Goal: Task Accomplishment & Management: Complete application form

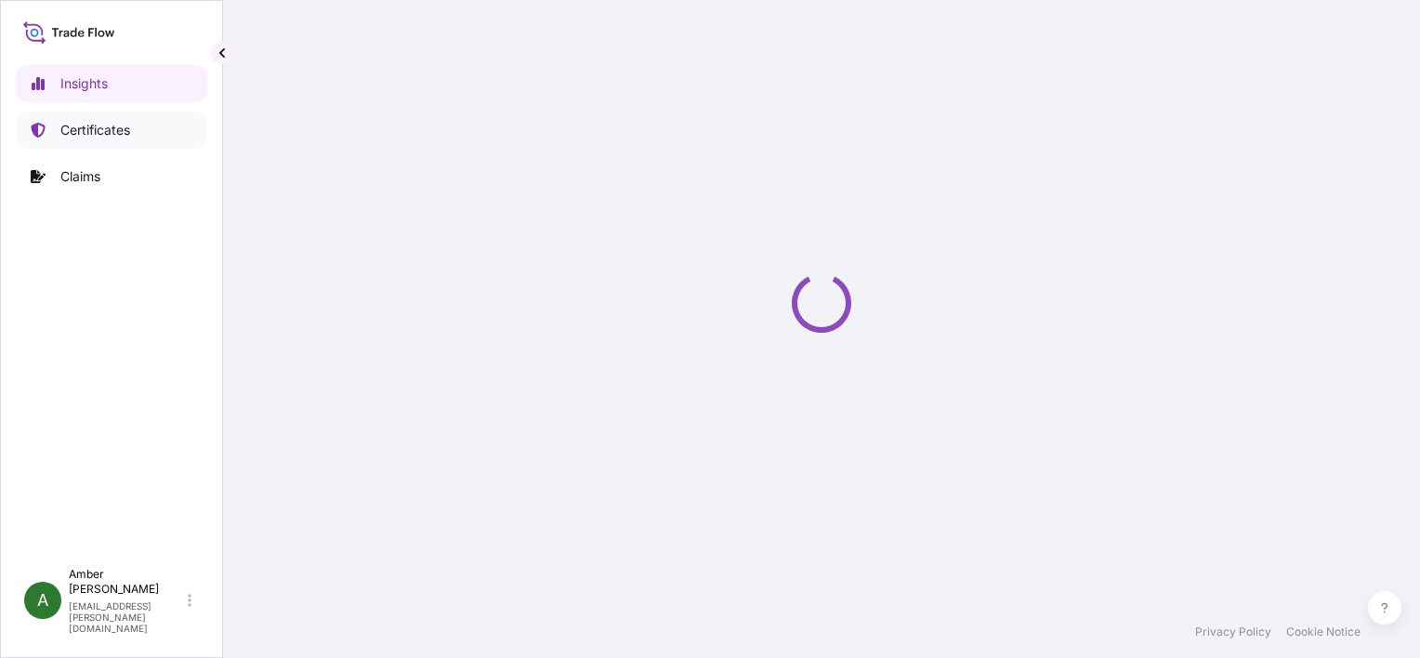
click at [89, 125] on p "Certificates" at bounding box center [95, 130] width 70 height 19
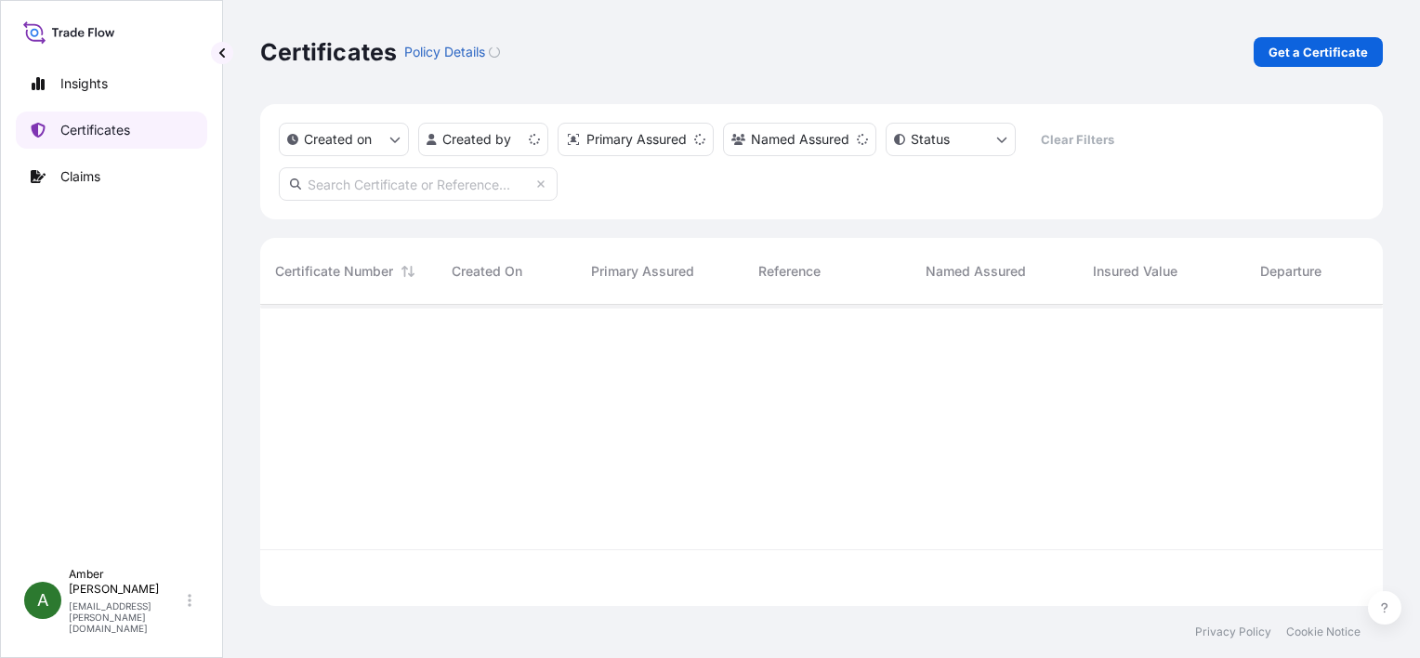
scroll to position [297, 1108]
click at [1292, 55] on p "Get a Certificate" at bounding box center [1317, 52] width 99 height 19
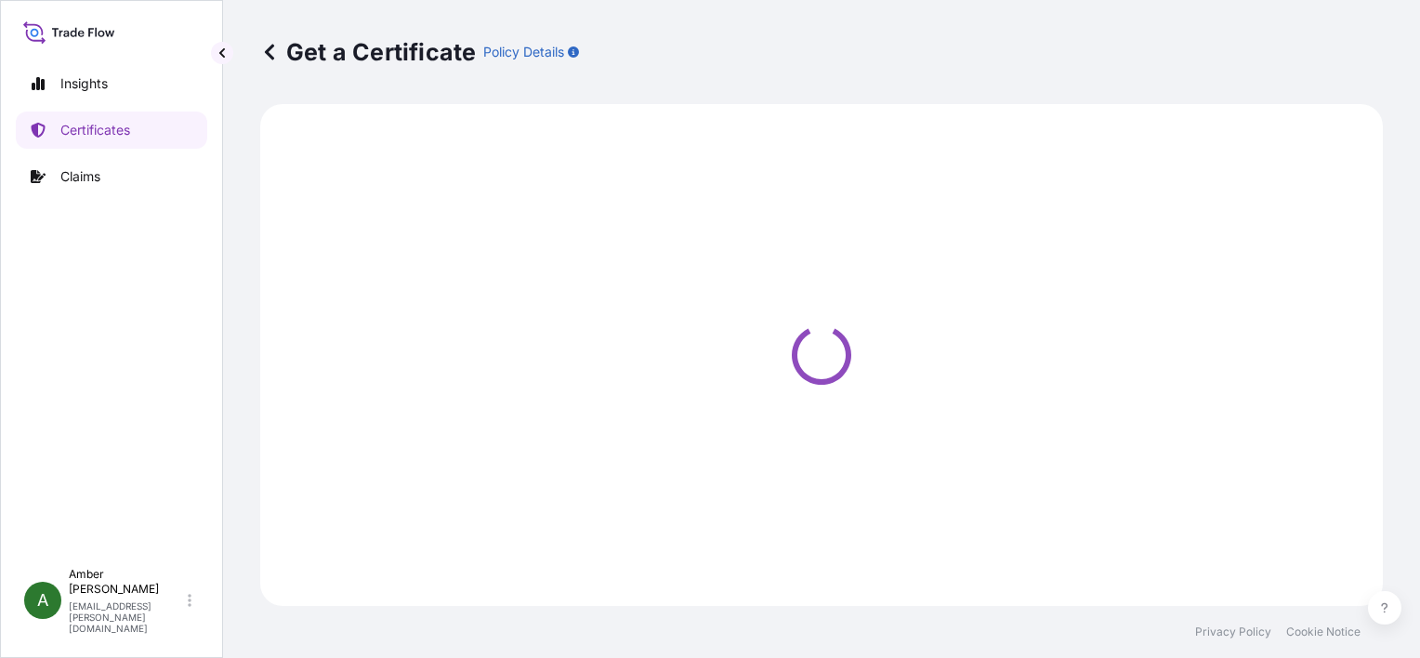
select select "Ocean Vessel"
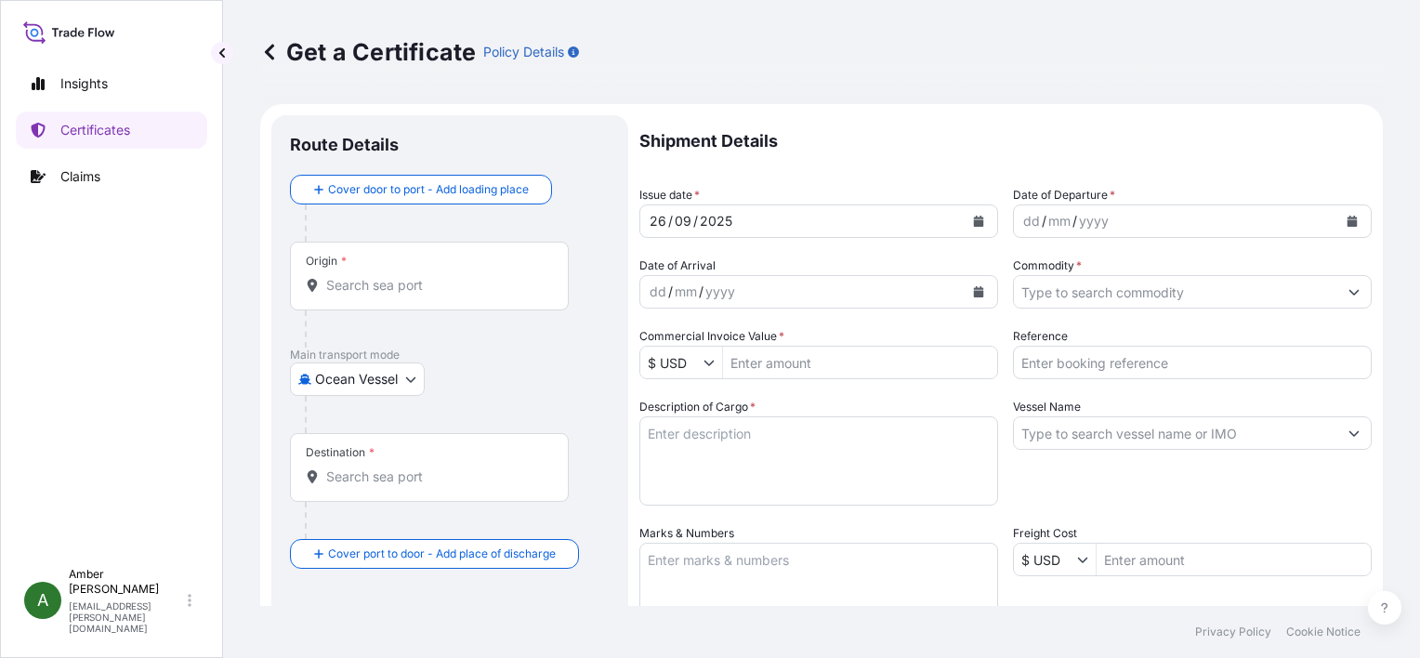
click at [1089, 365] on input "Reference" at bounding box center [1192, 362] width 359 height 33
paste input "RICFHJ499700"
type input "RICFHJ499700"
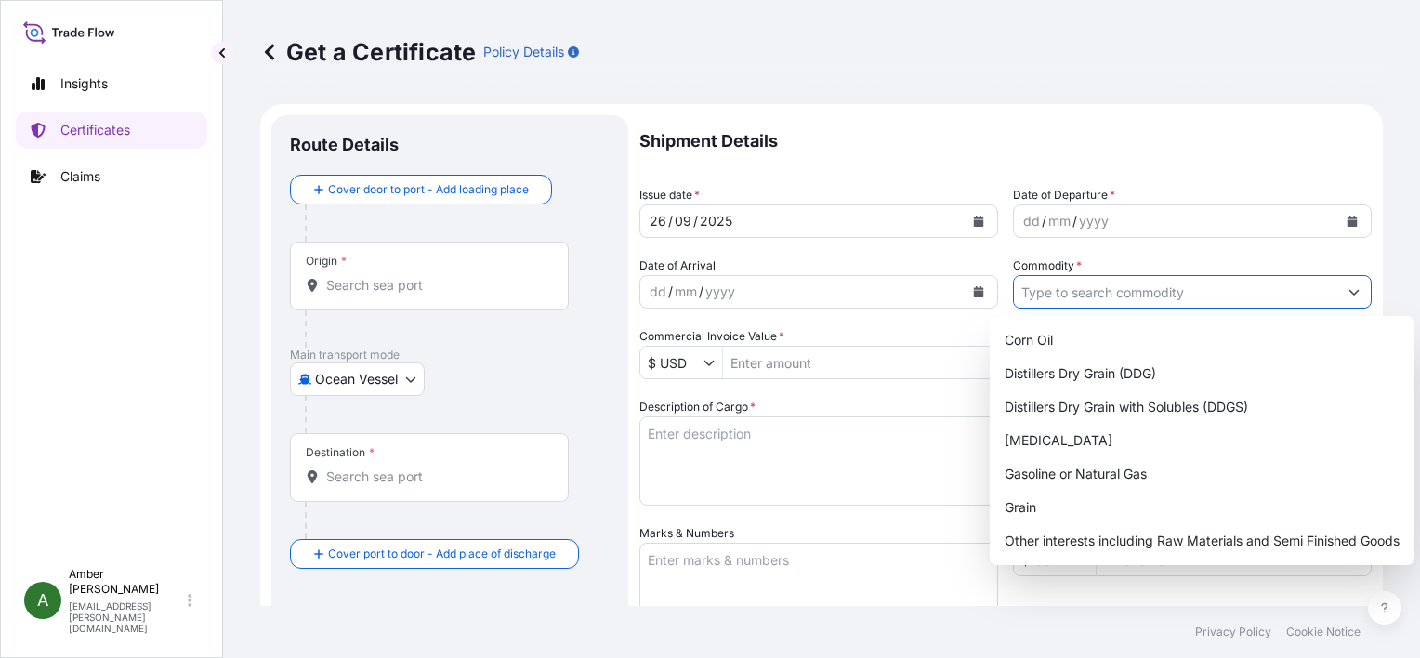
click at [1074, 291] on input "Commodity *" at bounding box center [1175, 291] width 323 height 33
click at [1104, 401] on div "Distillers Dry Grain with Solubles (DDGS)" at bounding box center [1202, 406] width 410 height 33
type input "Distillers Dry Grain with Solubles (DDGS)"
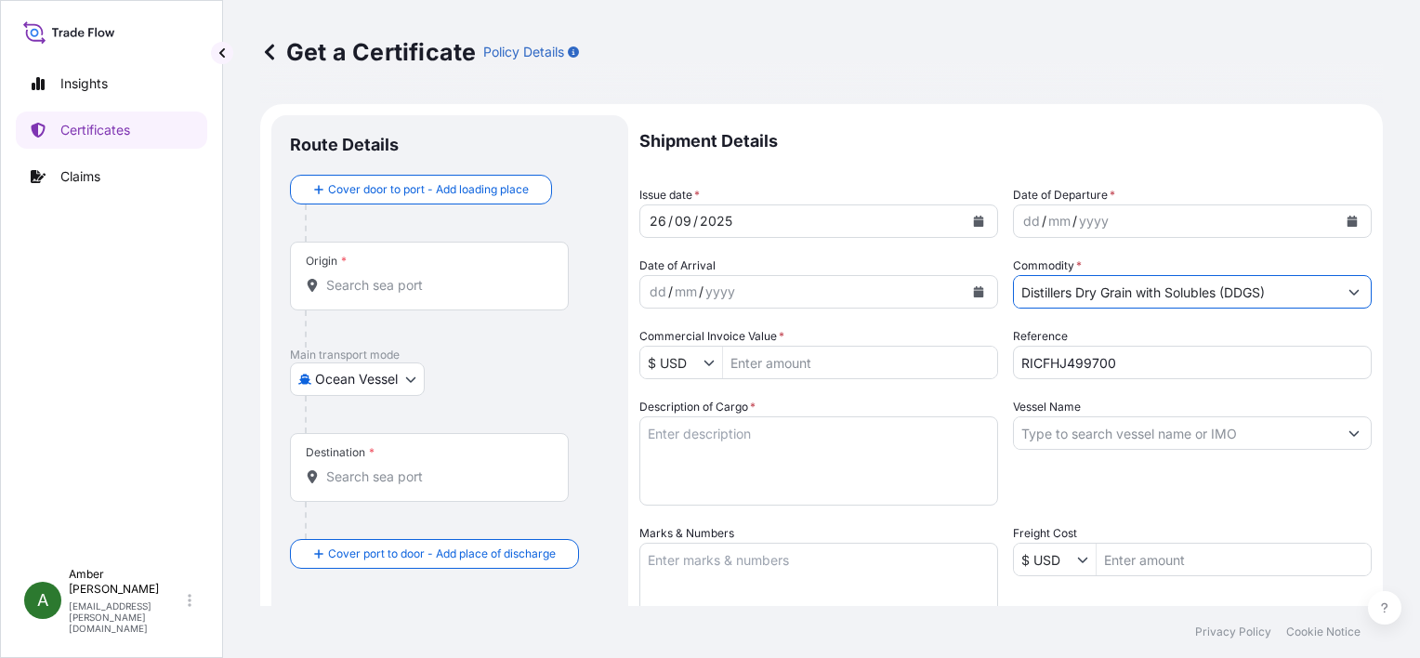
click at [1347, 224] on icon "Calendar" at bounding box center [1352, 221] width 10 height 11
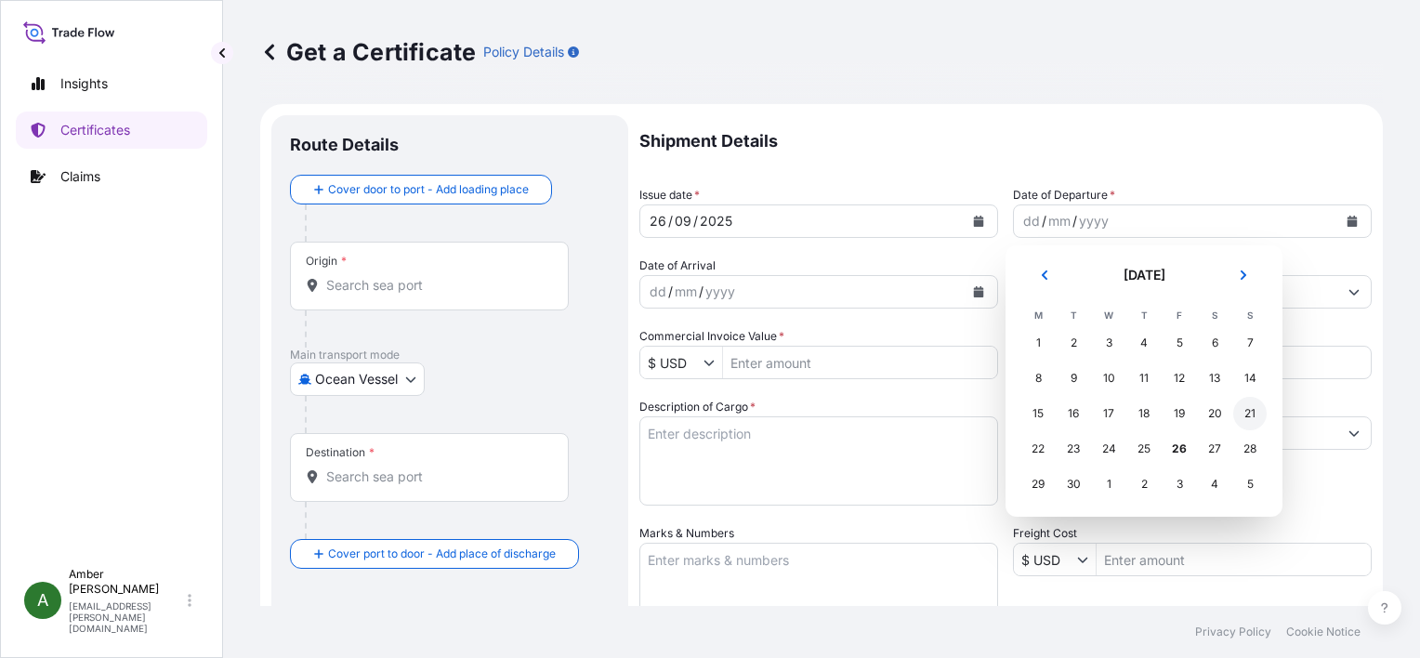
click at [1244, 416] on div "21" at bounding box center [1249, 413] width 33 height 33
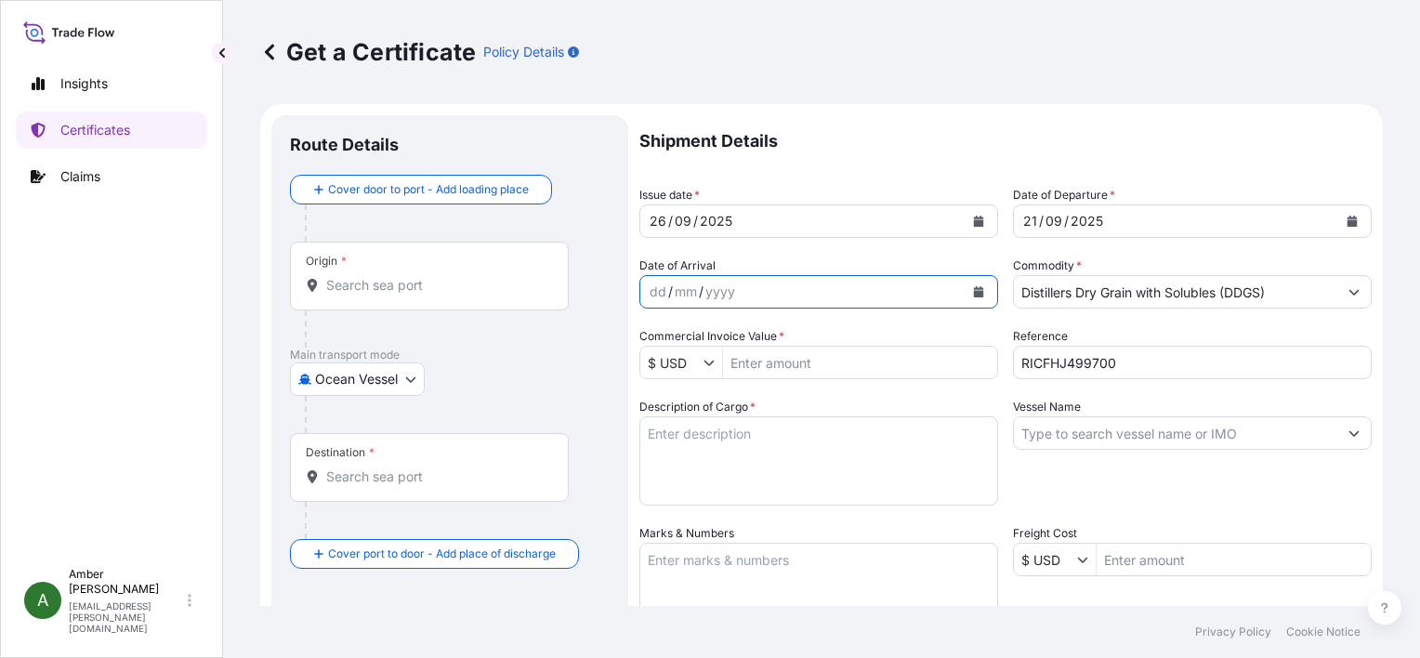
click at [974, 287] on icon "Calendar" at bounding box center [979, 291] width 10 height 11
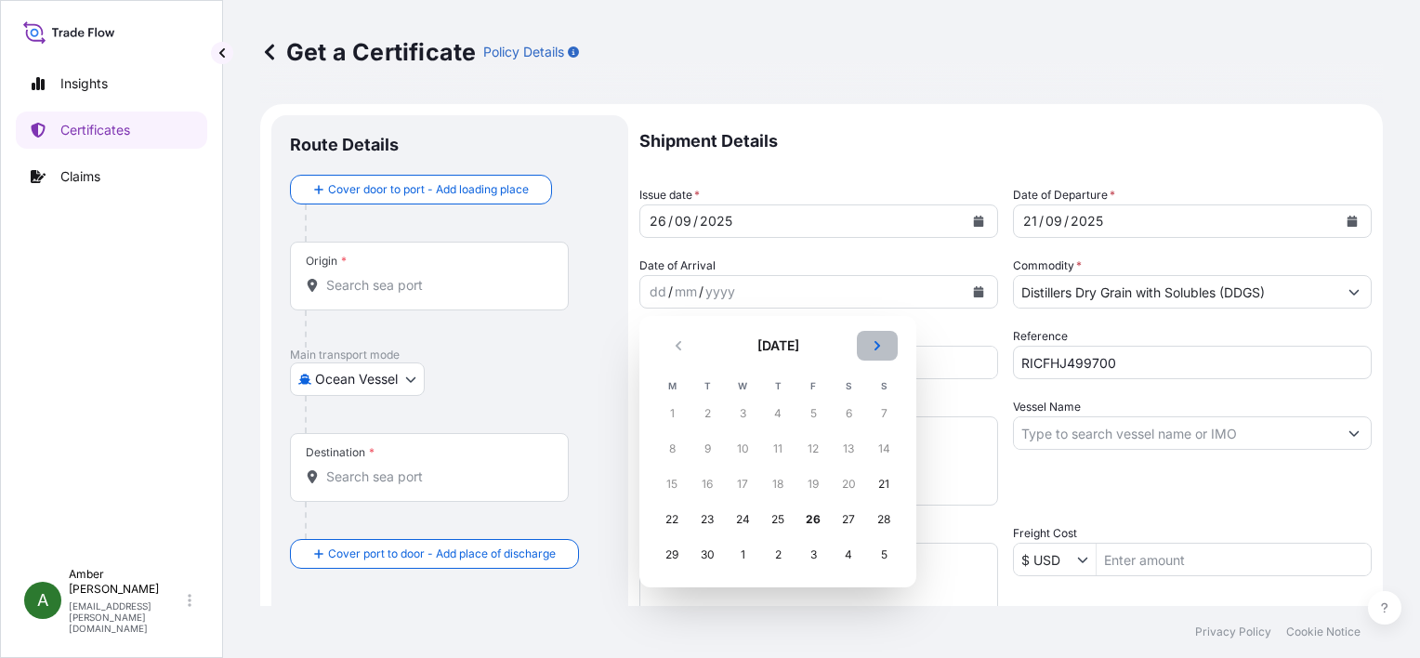
click at [875, 344] on icon "Next" at bounding box center [877, 345] width 11 height 11
click at [813, 487] on div "17" at bounding box center [812, 483] width 33 height 33
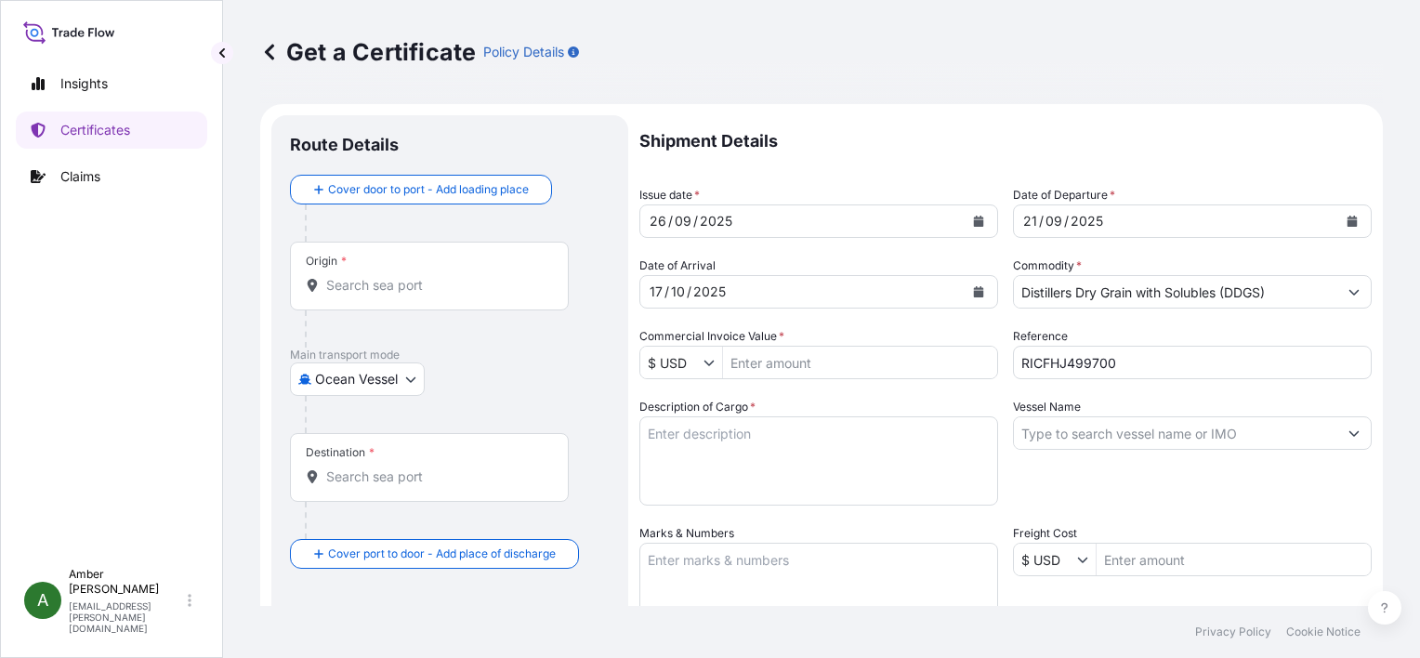
click at [817, 361] on input "Commercial Invoice Value *" at bounding box center [860, 362] width 274 height 33
click at [833, 365] on input "Commercial Invoice Value *" at bounding box center [860, 362] width 274 height 33
click at [816, 359] on input "Commercial Invoice Value *" at bounding box center [860, 362] width 274 height 33
paste input "5"
type input "555,118.64"
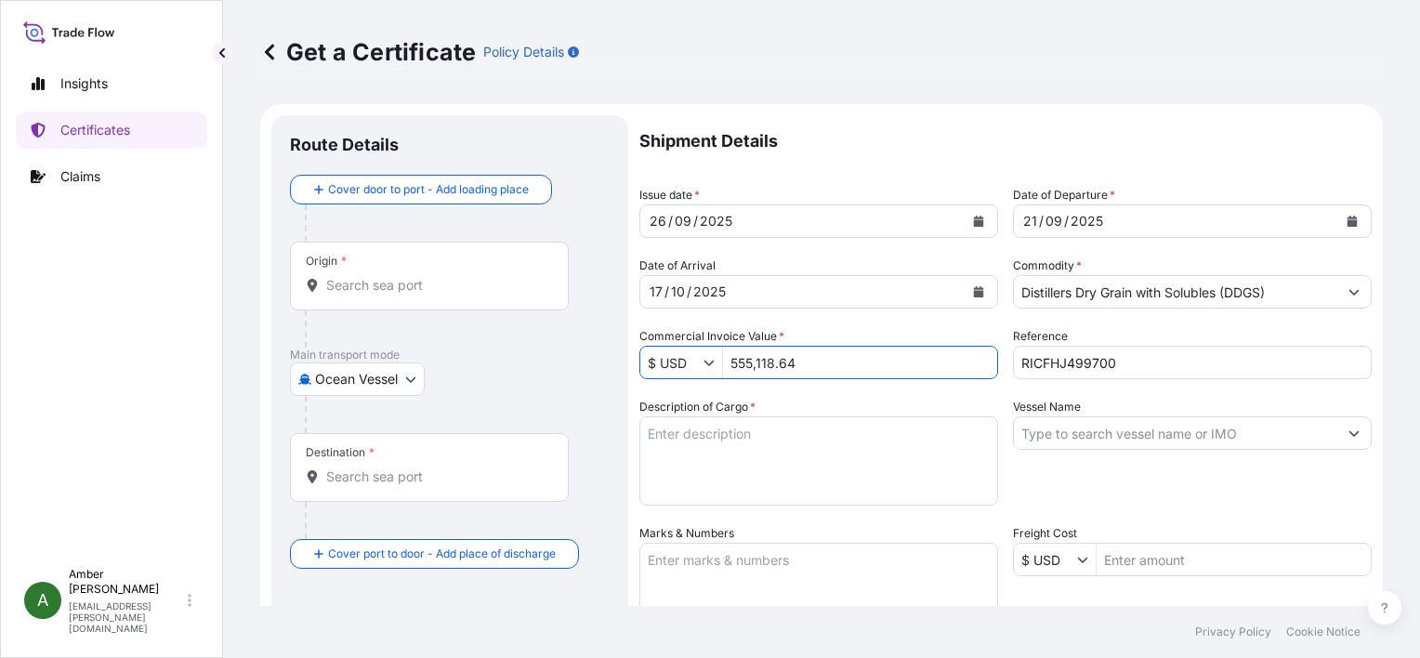
click at [846, 400] on div "Description of Cargo *" at bounding box center [818, 452] width 359 height 108
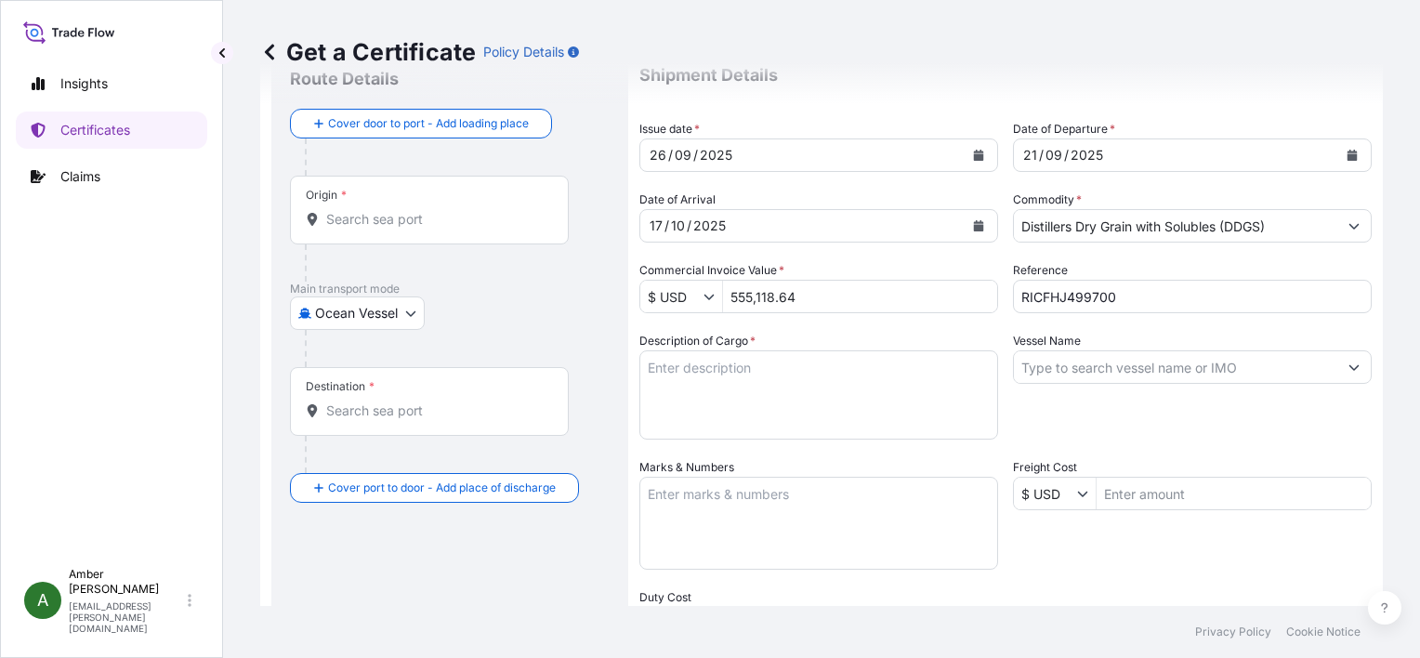
scroll to position [93, 0]
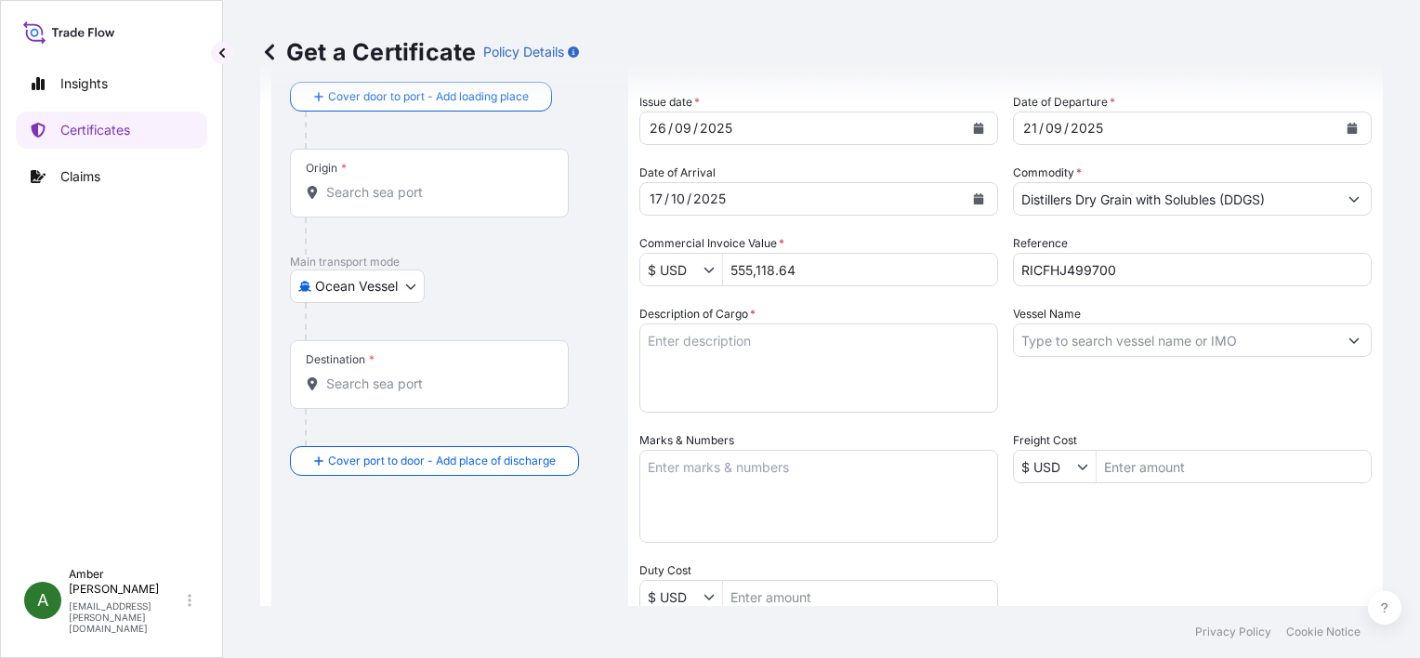
click at [767, 351] on textarea "Description of Cargo *" at bounding box center [818, 367] width 359 height 89
paste textarea "US ORIGIN DISTILLERS DRIED GRAINS WITH SOLUBLES (DDGS), IN BULK TOTAL WEIGHT (M…"
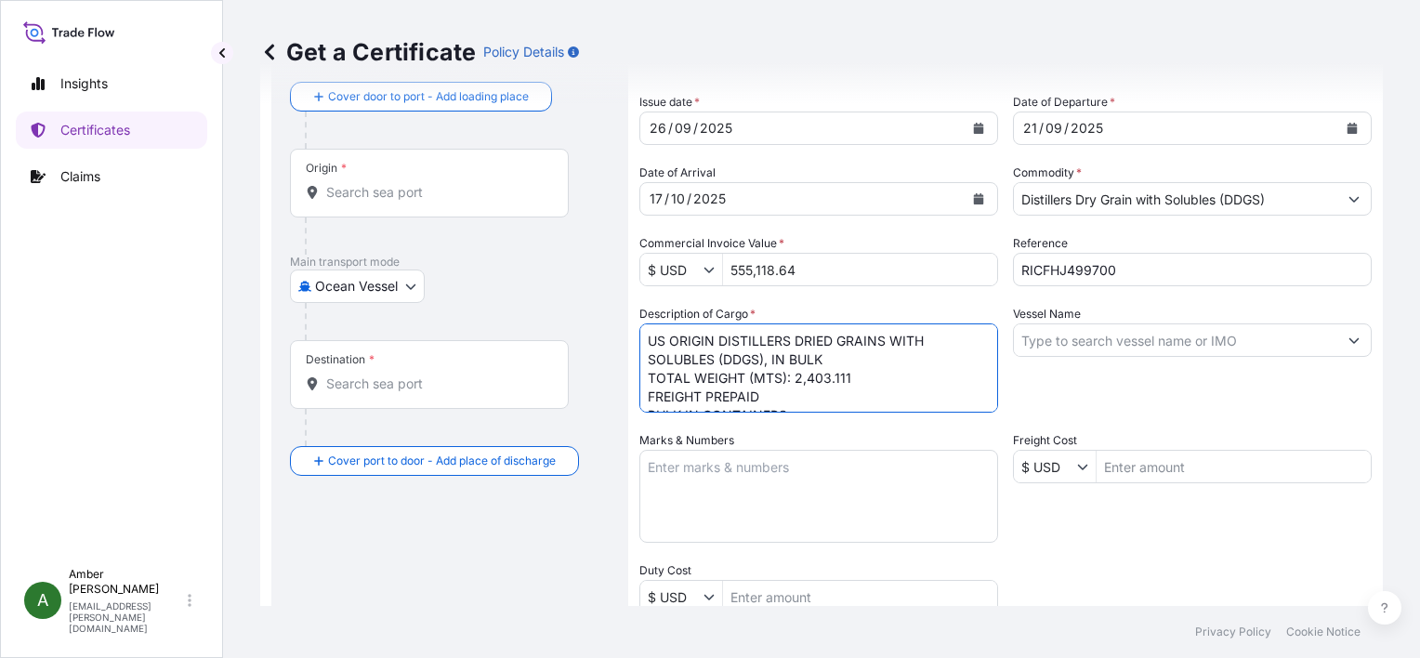
scroll to position [30, 0]
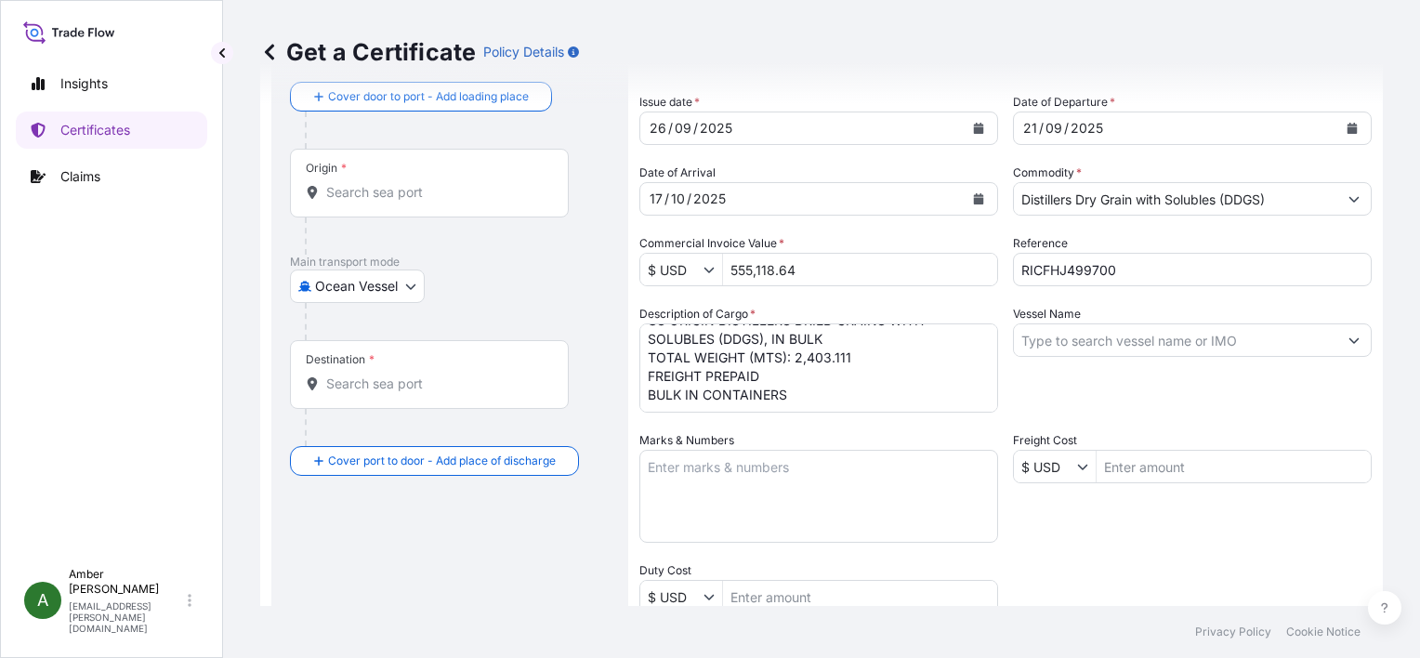
click at [736, 400] on textarea "US ORIGIN DISTILLERS DRIED GRAINS WITH SOLUBLES (DDGS), IN BULK TOTAL WEIGHT (M…" at bounding box center [818, 367] width 359 height 89
paste textarea "X20250917539159"
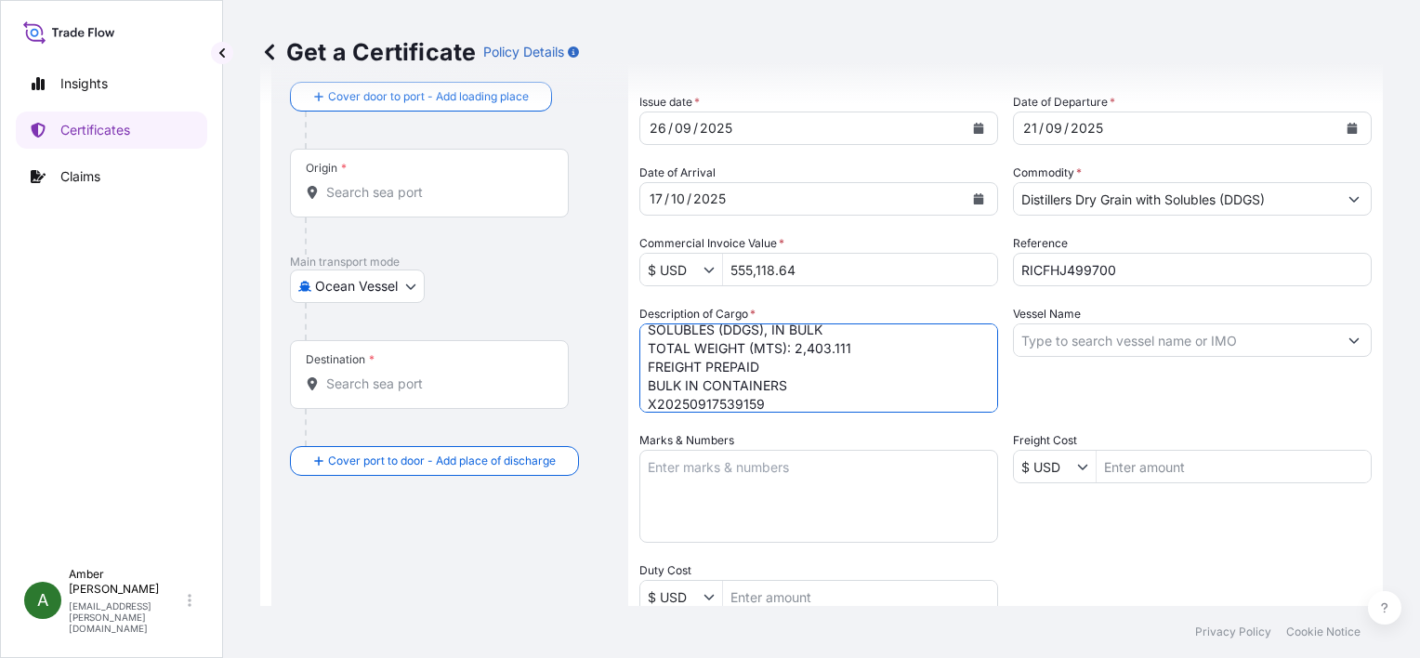
scroll to position [48, 0]
type textarea "US ORIGIN DISTILLERS DRIED GRAINS WITH SOLUBLES (DDGS), IN BULK TOTAL WEIGHT (M…"
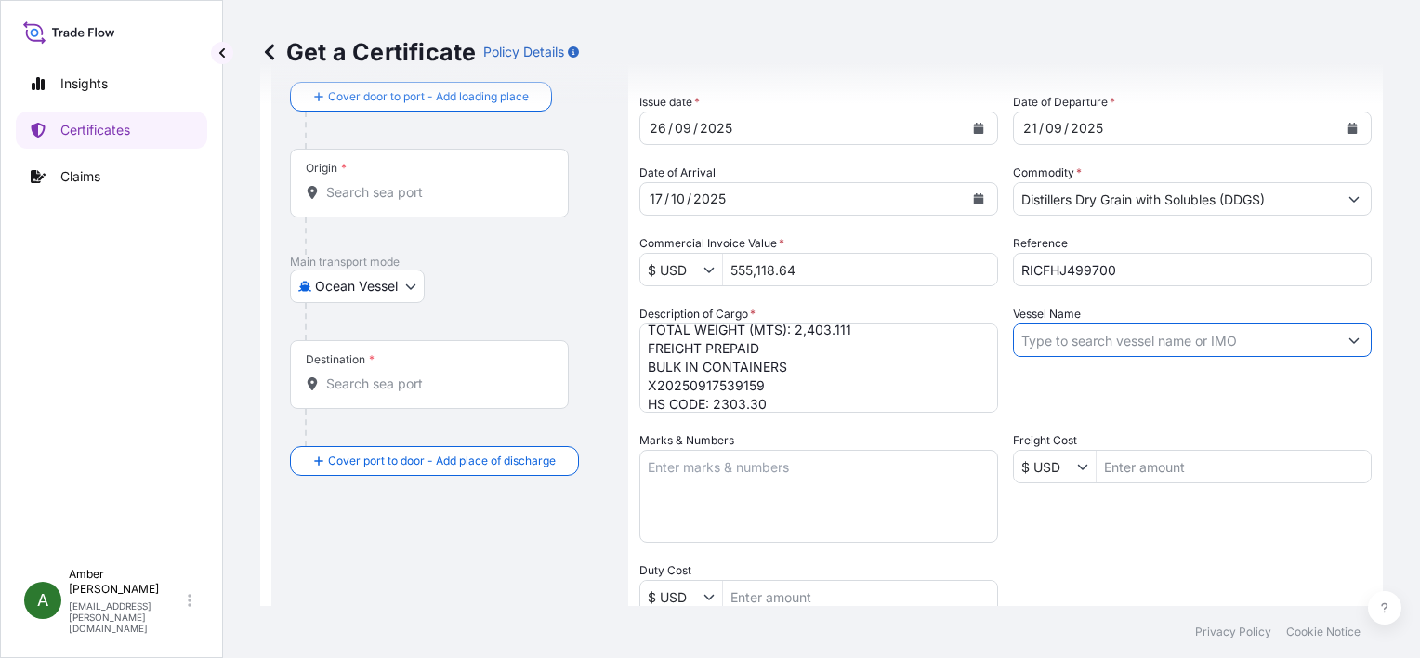
click at [1161, 345] on input "Vessel Name" at bounding box center [1175, 339] width 323 height 33
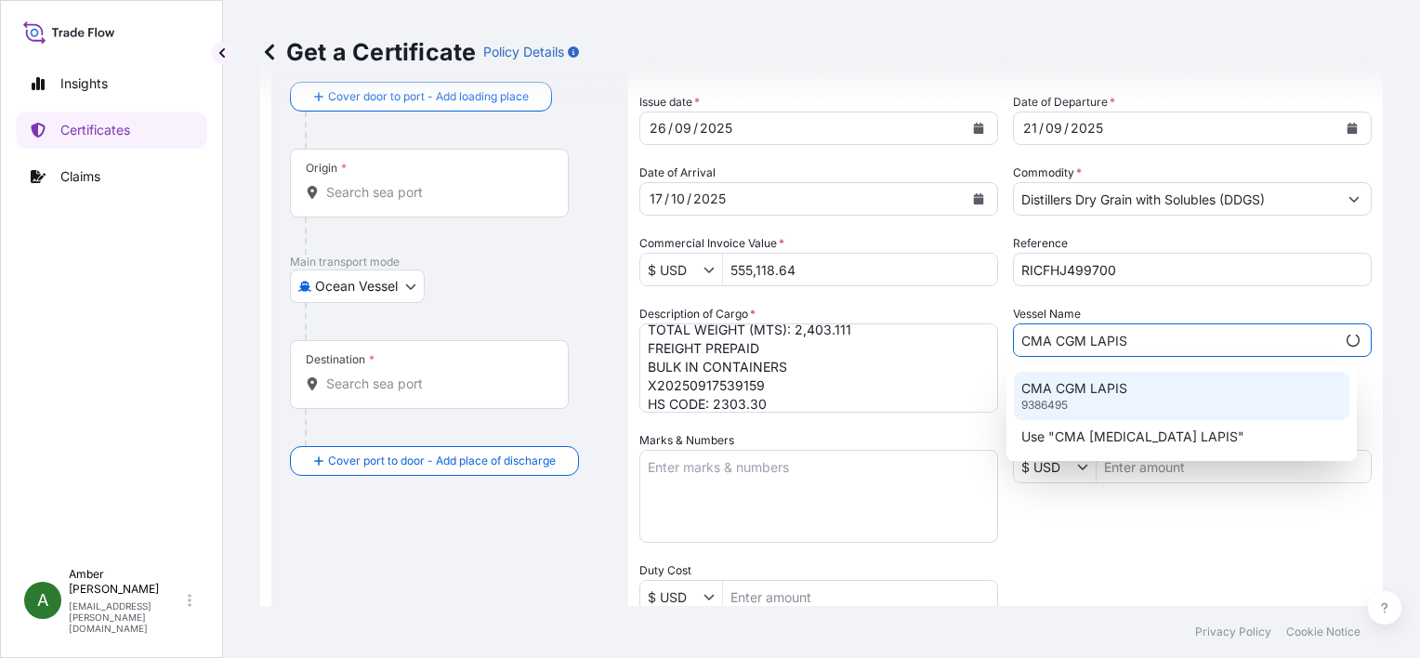
click at [1073, 389] on p "CMA CGM LAPIS" at bounding box center [1074, 388] width 106 height 19
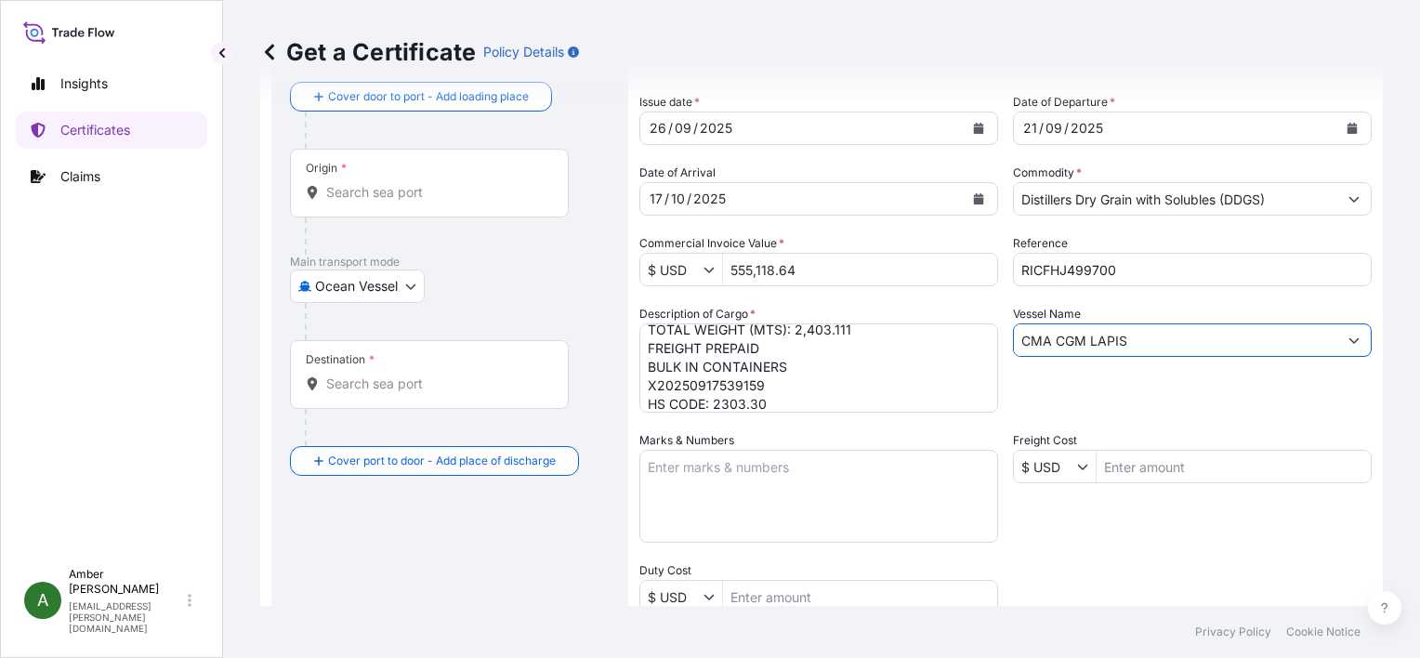
type input "CMA CGM LAPIS"
click at [1073, 392] on div "Vessel Name CMA CGM LAPIS" at bounding box center [1192, 359] width 359 height 108
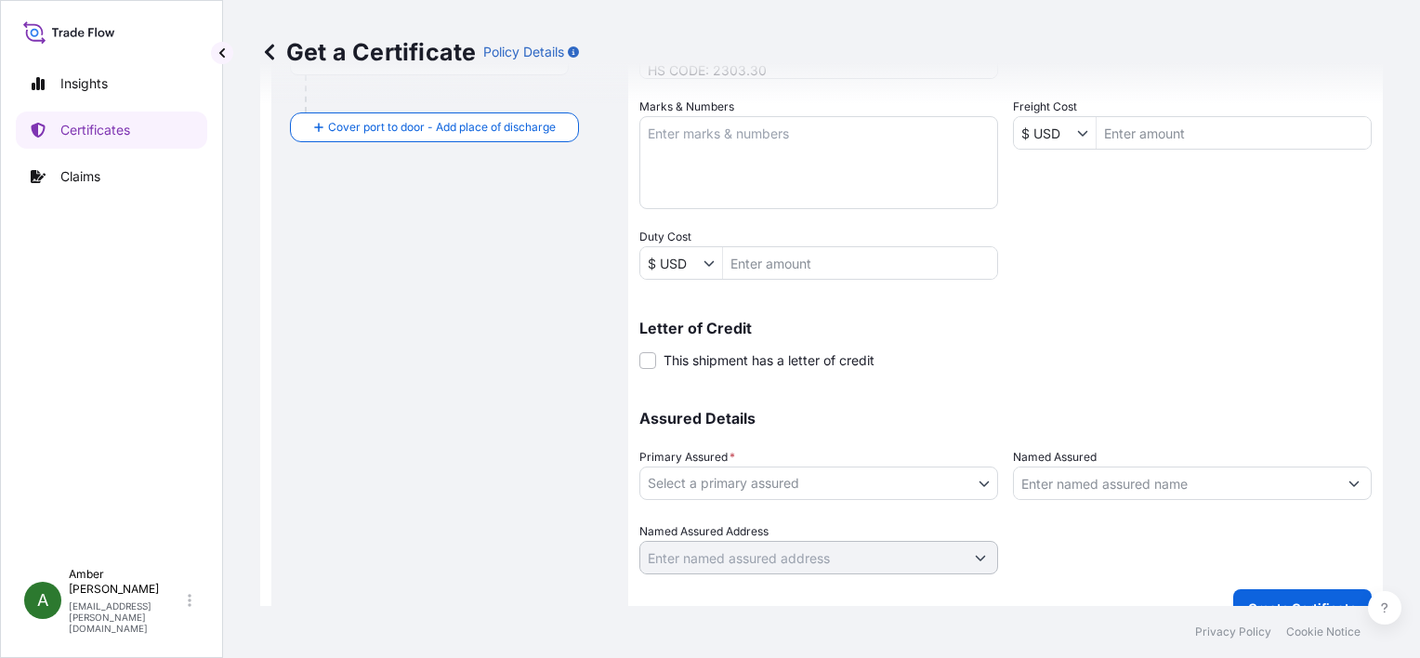
scroll to position [457, 0]
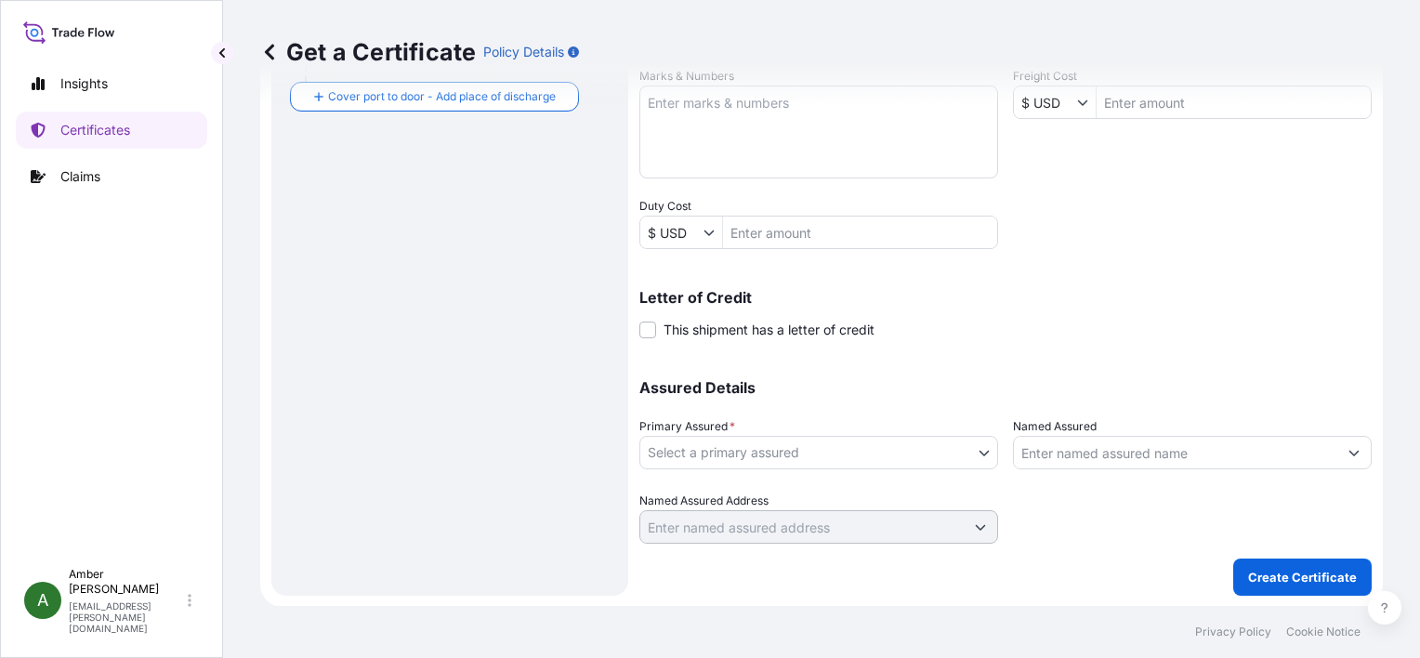
click at [885, 452] on body "0 options available. 1 option available. 2 options available. Insights Certific…" at bounding box center [710, 329] width 1420 height 658
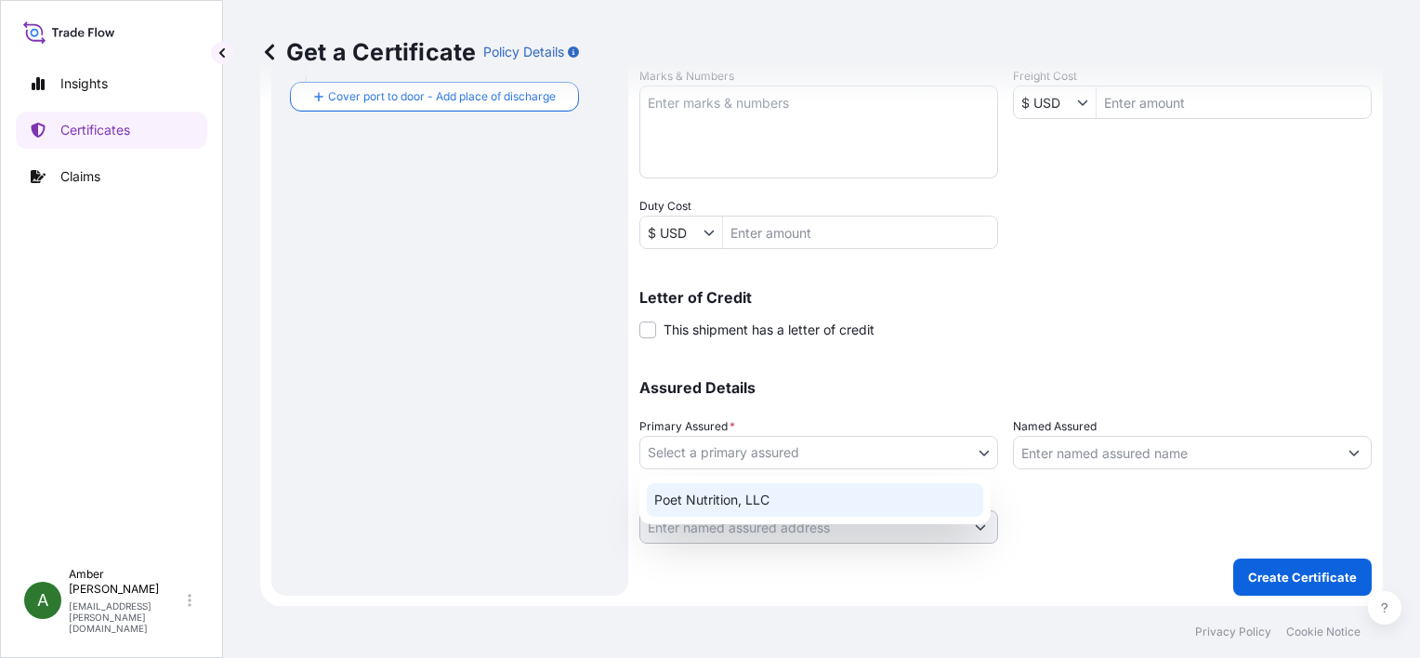
click at [768, 492] on div "Poet Nutrition, LLC" at bounding box center [815, 499] width 336 height 33
select select "31546"
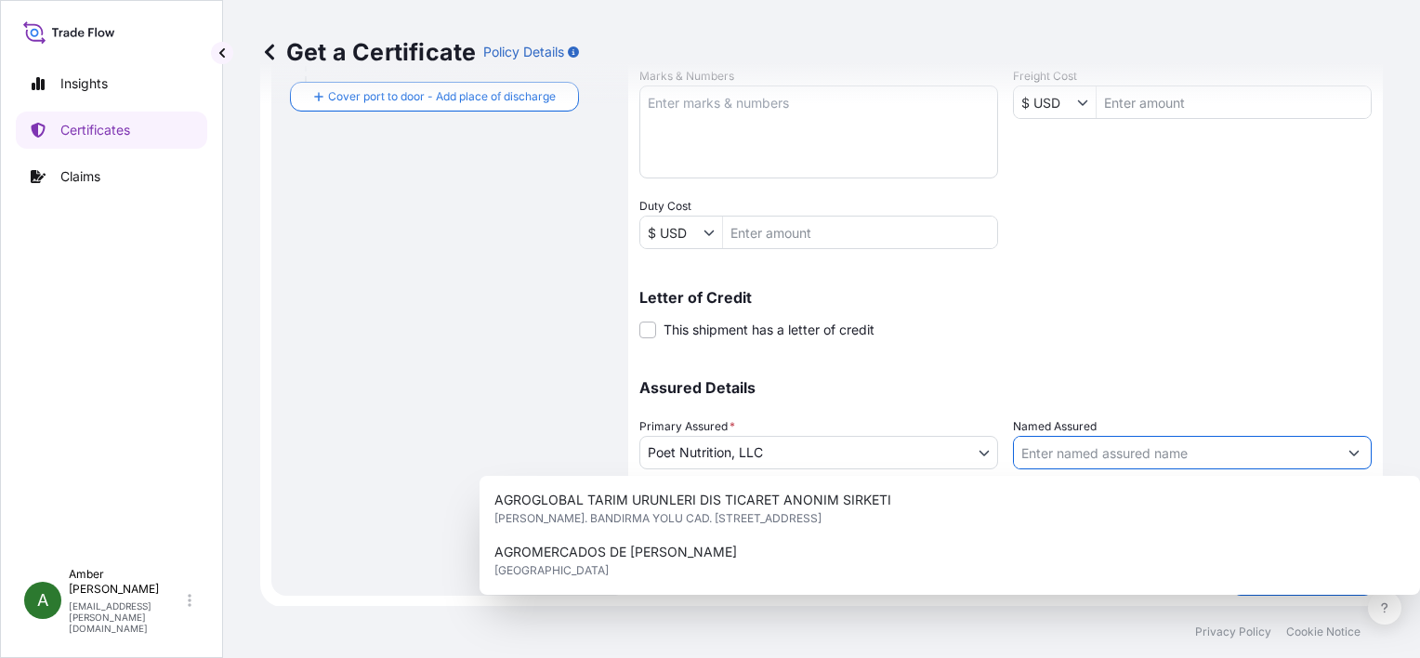
click at [1069, 459] on input "Named Assured" at bounding box center [1175, 452] width 323 height 33
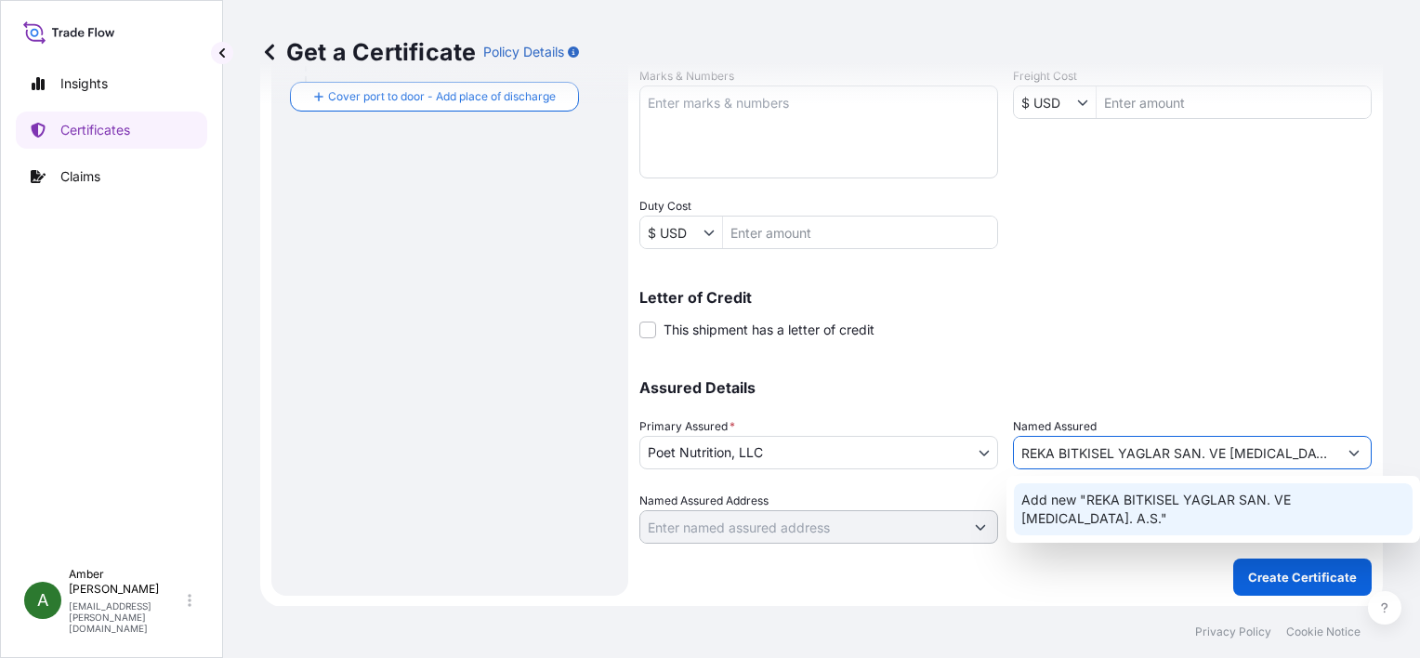
click at [1154, 495] on span "Add new "REKA BITKISEL YAGLAR SAN. VE TIC. A.S."" at bounding box center [1213, 509] width 384 height 37
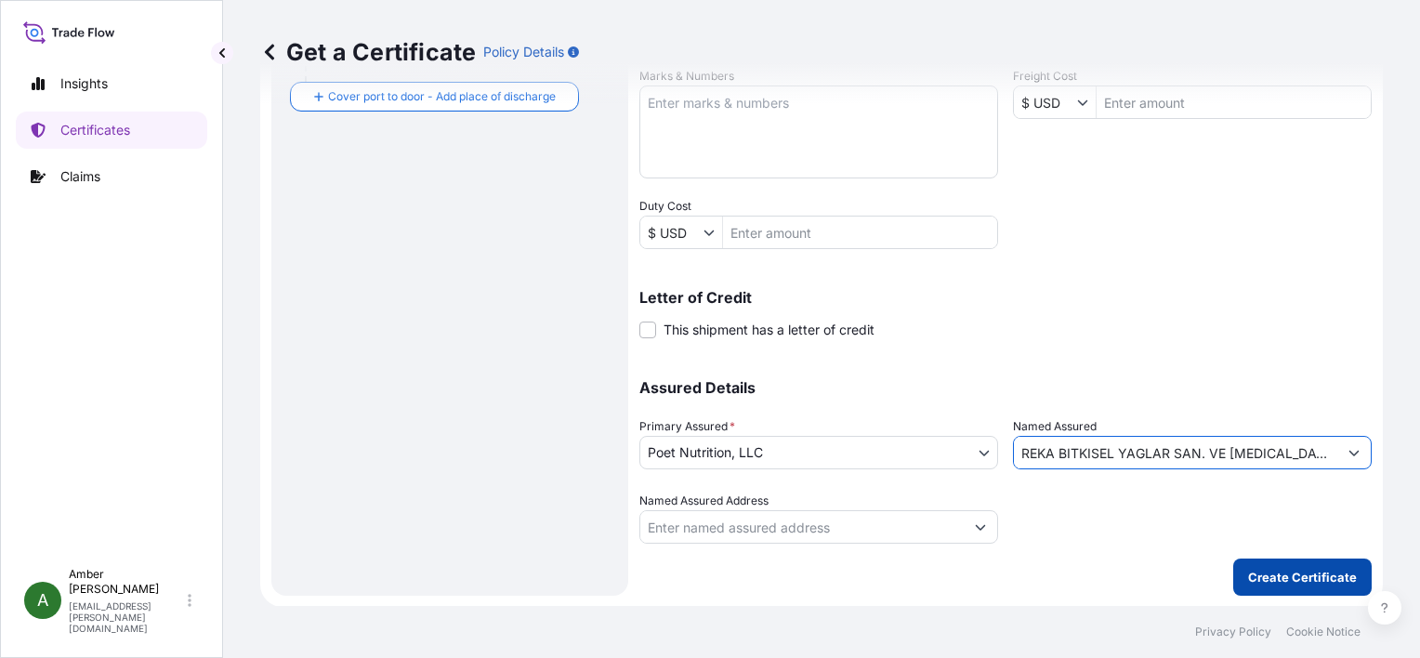
type input "REKA BITKISEL YAGLAR SAN. VE TIC. A.S."
click at [1272, 579] on p "Create Certificate" at bounding box center [1302, 577] width 109 height 19
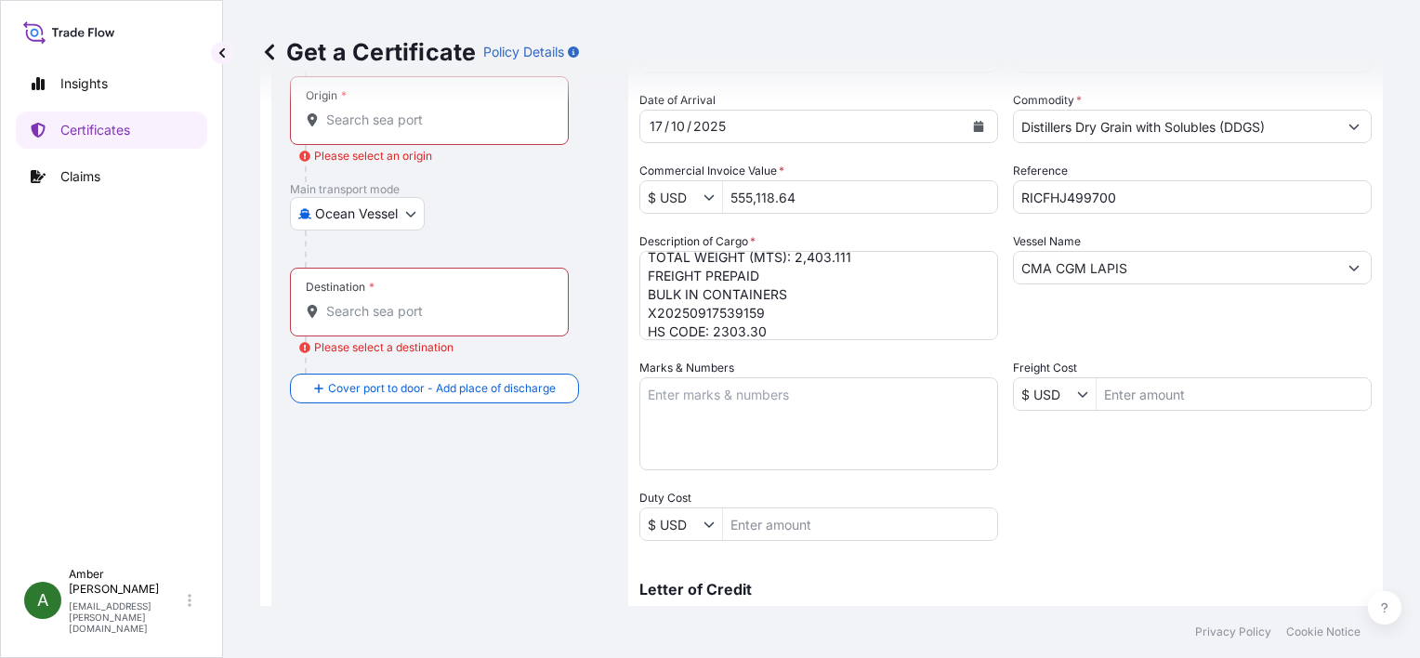
scroll to position [0, 0]
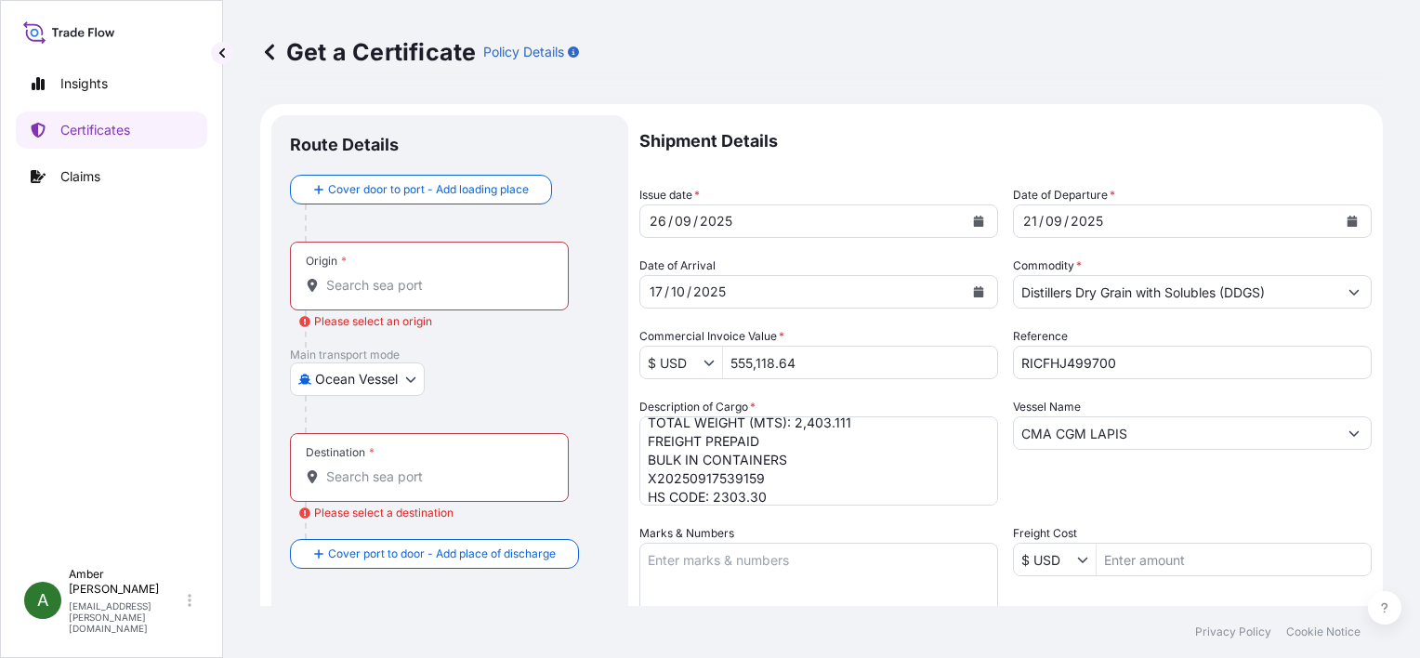
click at [403, 291] on input "Origin * Please select an origin" at bounding box center [435, 285] width 219 height 19
click at [414, 282] on input "Origin * Please select an origin" at bounding box center [435, 285] width 219 height 19
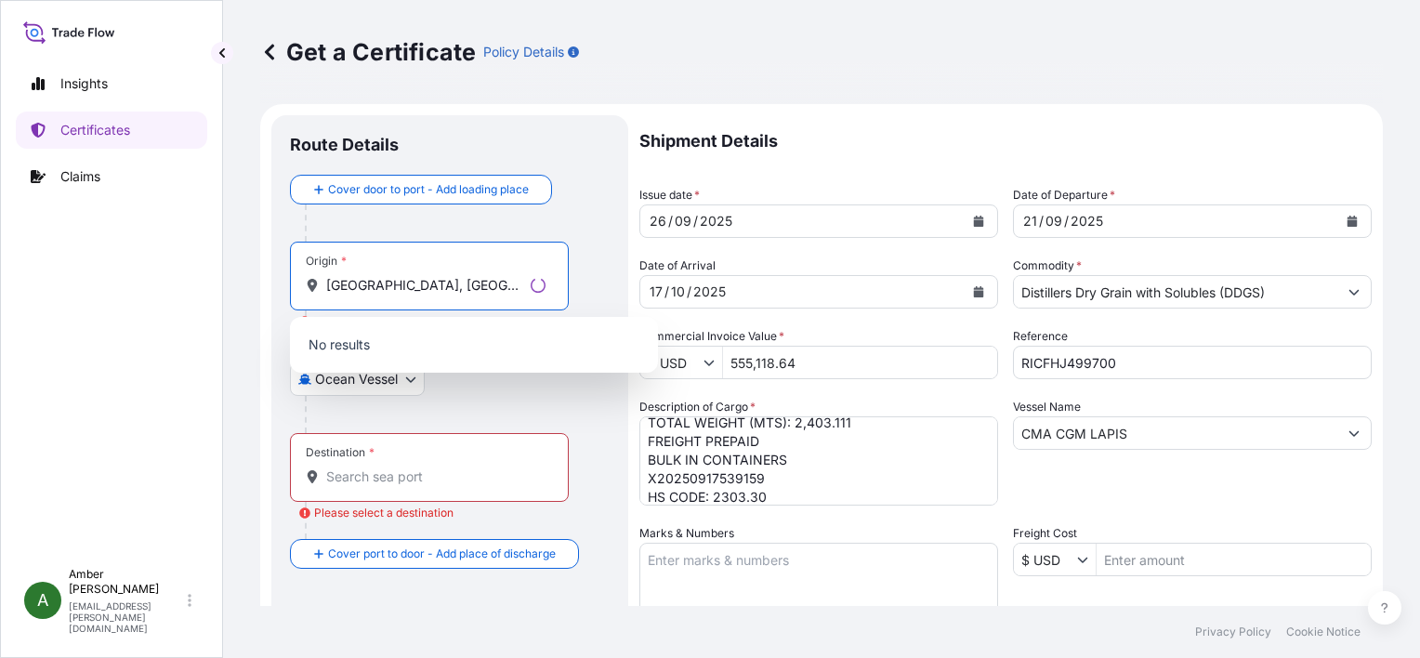
type input "SAVANNAH, GA, USA"
click at [361, 480] on input "Destination * Please select a destination" at bounding box center [435, 476] width 219 height 19
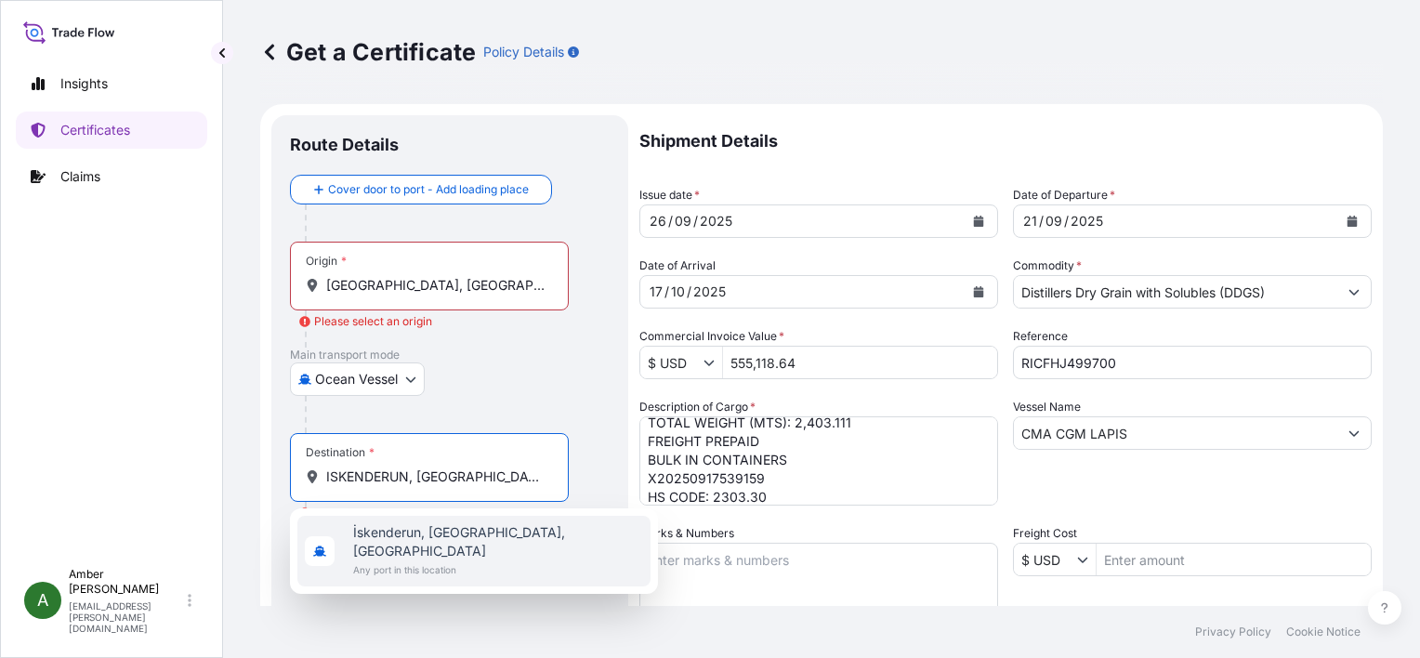
click at [398, 540] on span "İskenderun, Hatay, Turkey" at bounding box center [498, 541] width 290 height 37
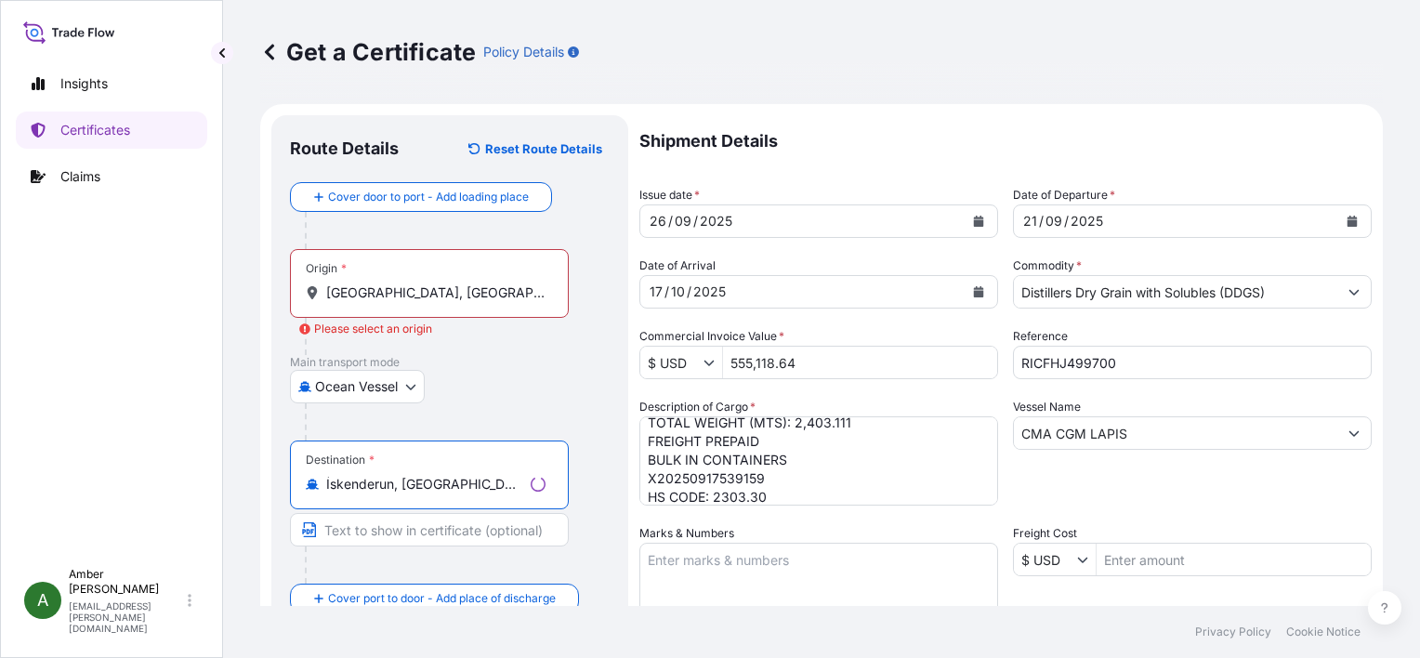
type input "İskenderun, Hatay, Turkey"
click at [480, 374] on div "Ocean Vessel Air Ocean Vessel Ocean Vessel - On Deck Rail Road" at bounding box center [450, 386] width 320 height 33
click at [441, 301] on div "Origin * SAVANNAH, GA, USA" at bounding box center [429, 283] width 279 height 69
click at [441, 301] on input "SAVANNAH, GA, USA" at bounding box center [435, 292] width 219 height 19
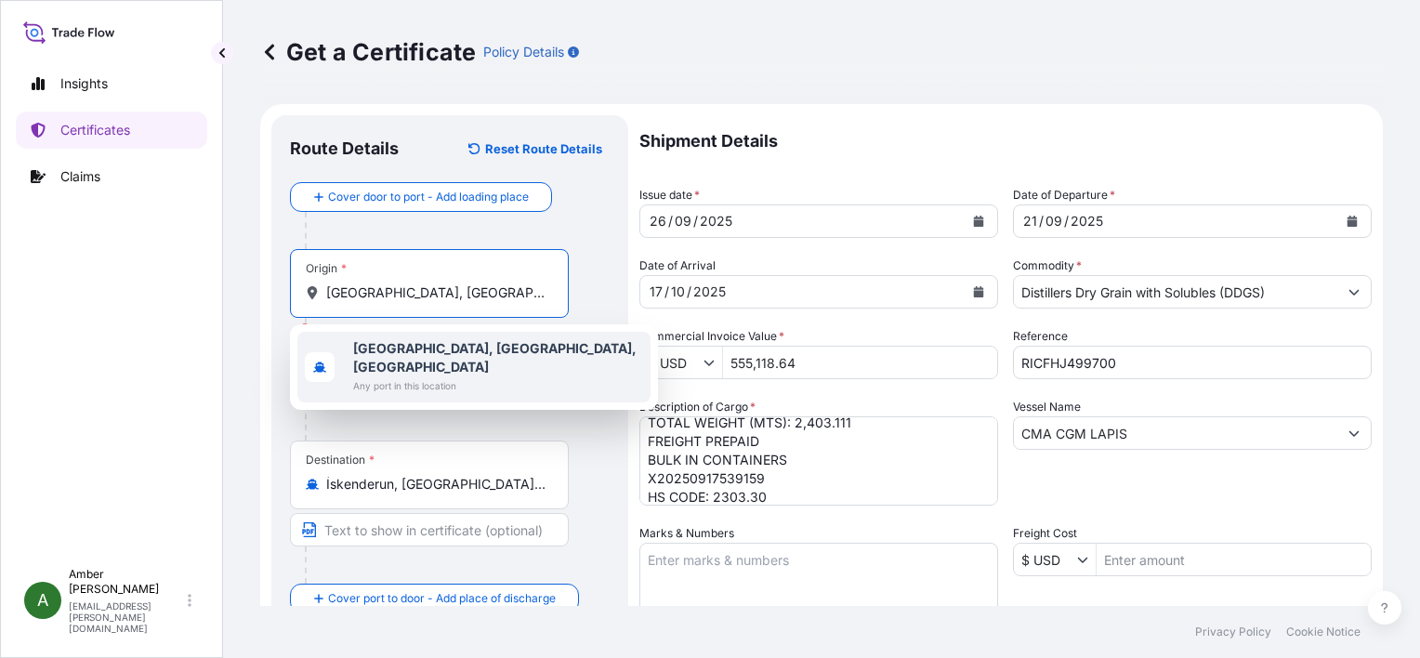
click at [443, 339] on span "Savannah, GA, USA" at bounding box center [498, 357] width 290 height 37
type input "Savannah, GA, USA"
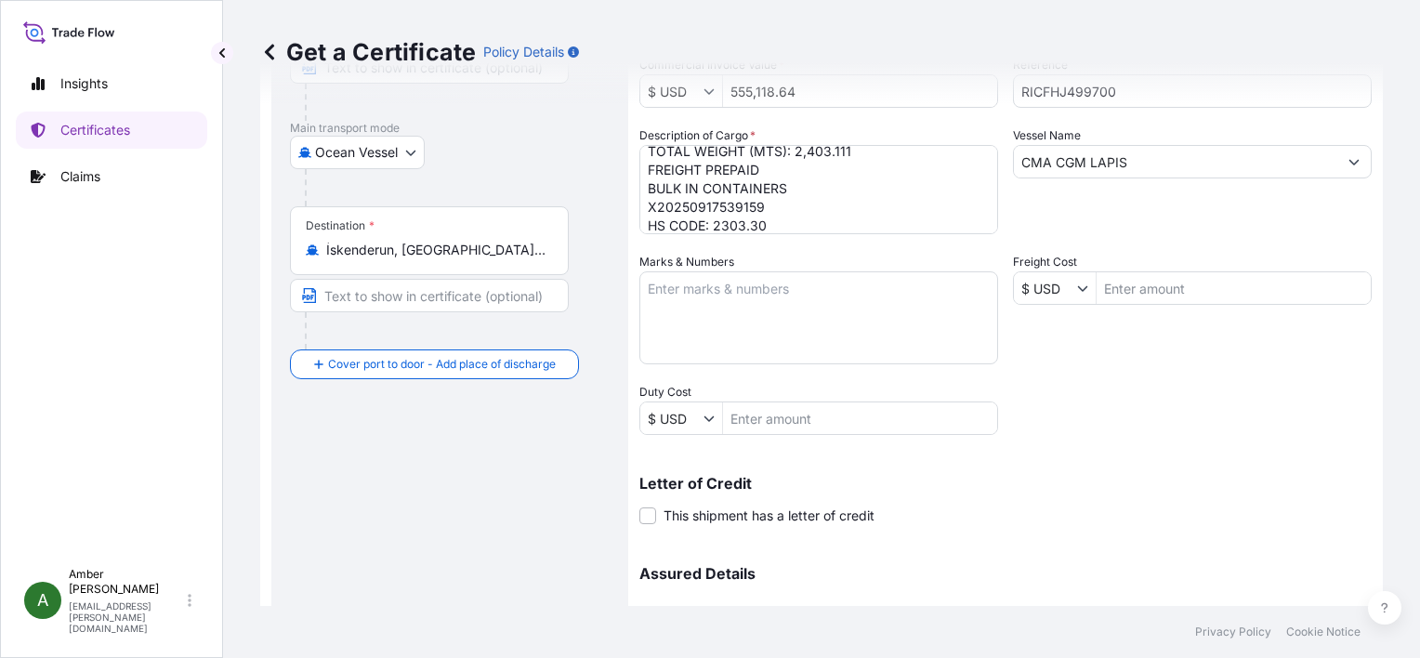
scroll to position [457, 0]
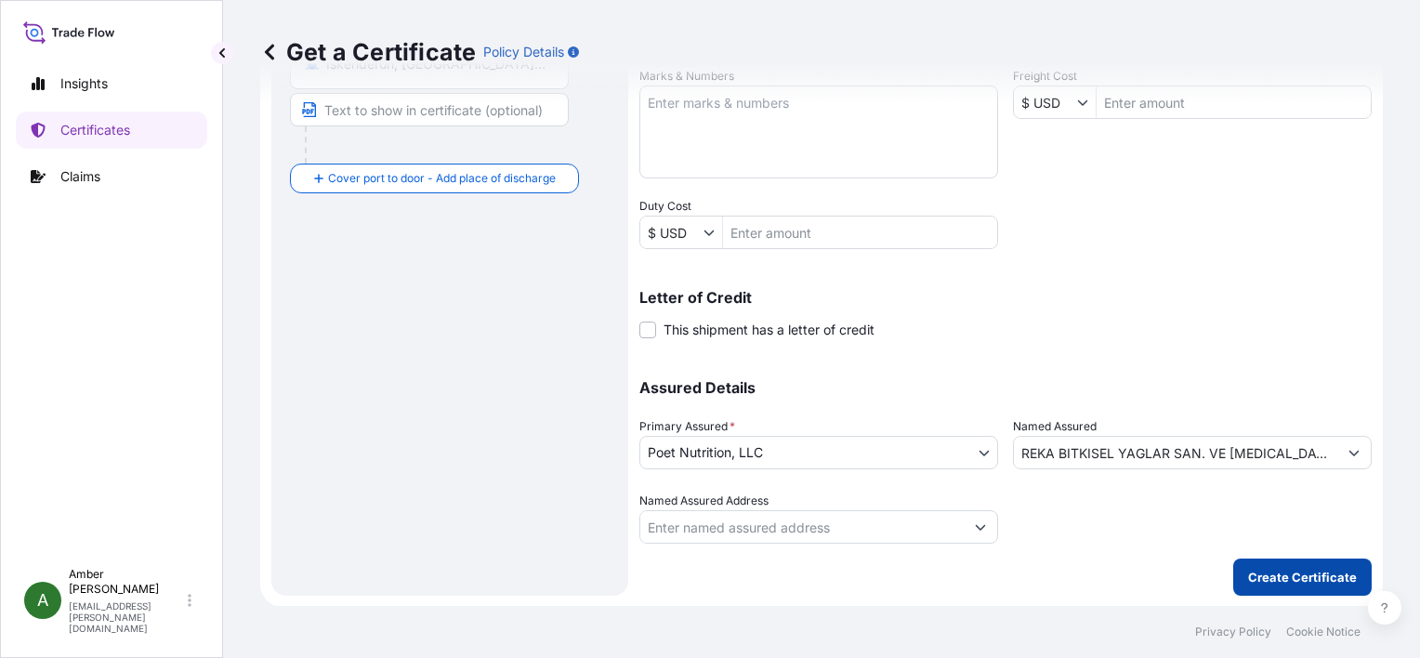
click at [1267, 579] on p "Create Certificate" at bounding box center [1302, 577] width 109 height 19
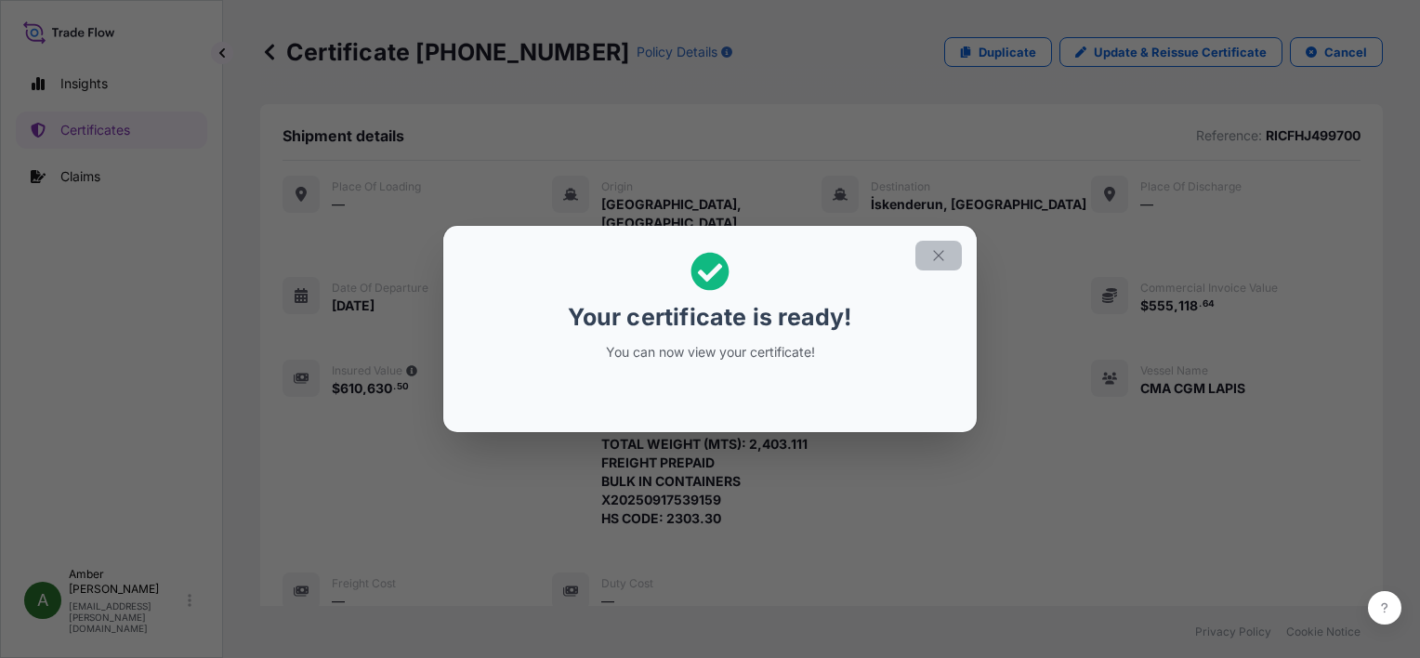
click at [938, 260] on icon "button" at bounding box center [938, 255] width 17 height 17
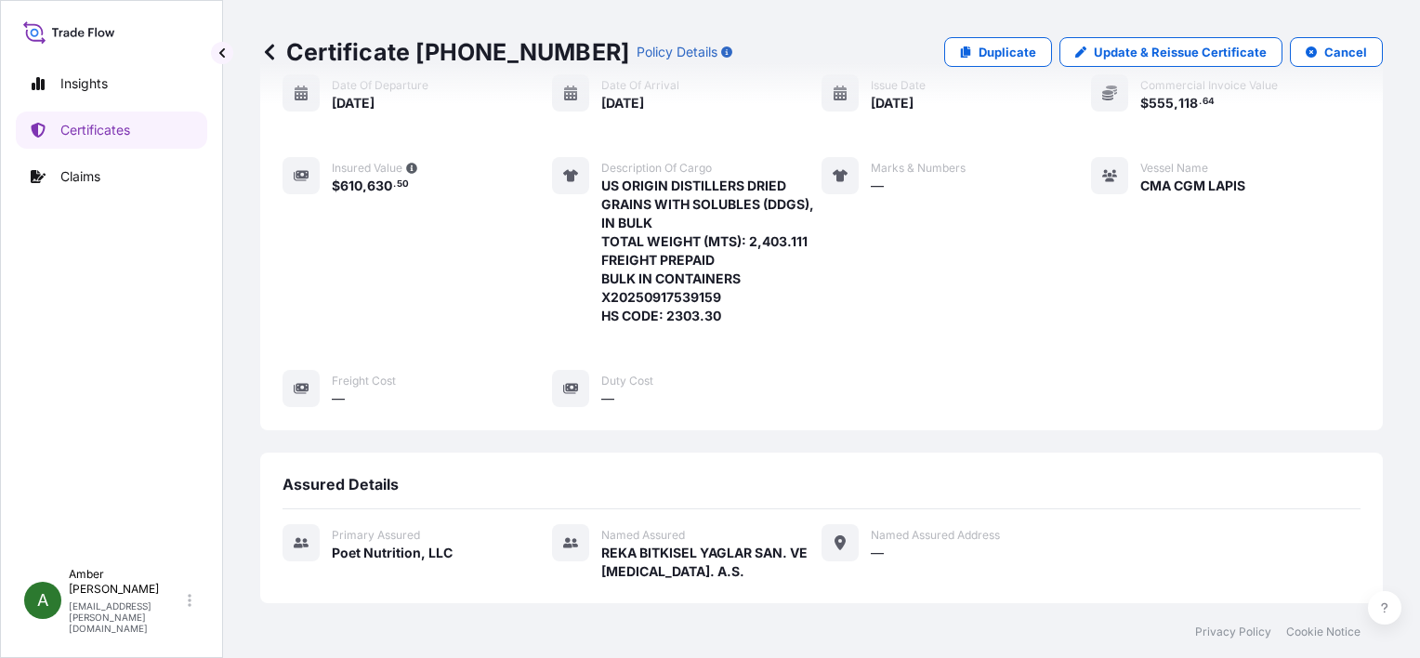
scroll to position [487, 0]
